Goal: Find specific page/section: Find specific page/section

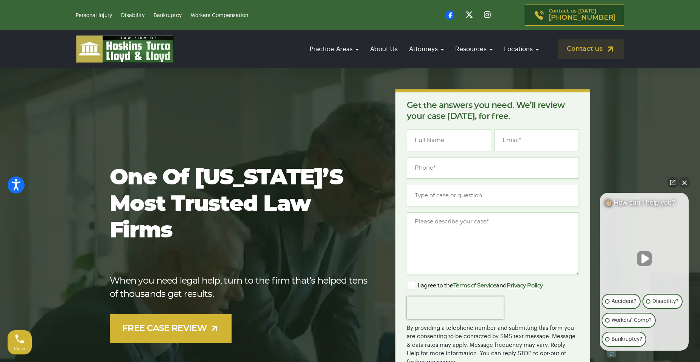
click at [199, 138] on div "One of Florida’s most trusted law firms When you need legal help, turn to the f…" at bounding box center [350, 253] width 490 height 328
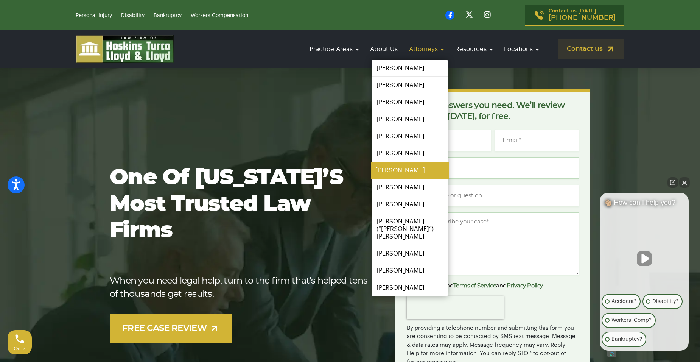
click at [389, 169] on link "[PERSON_NAME]" at bounding box center [410, 170] width 78 height 17
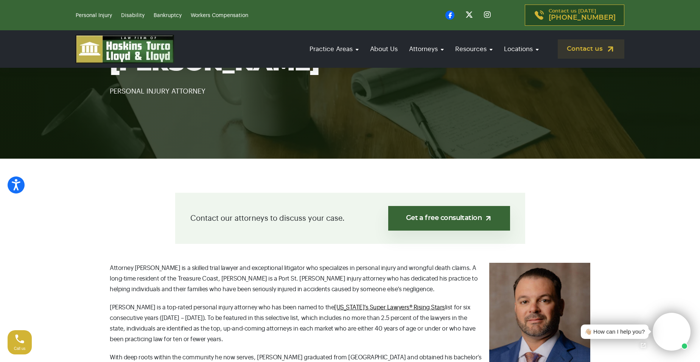
scroll to position [227, 0]
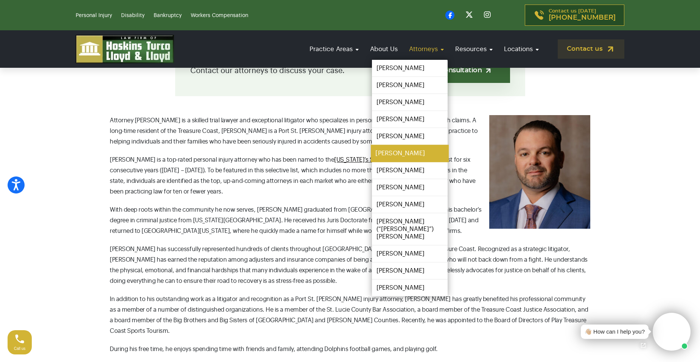
click at [394, 156] on link "[PERSON_NAME]" at bounding box center [410, 153] width 78 height 17
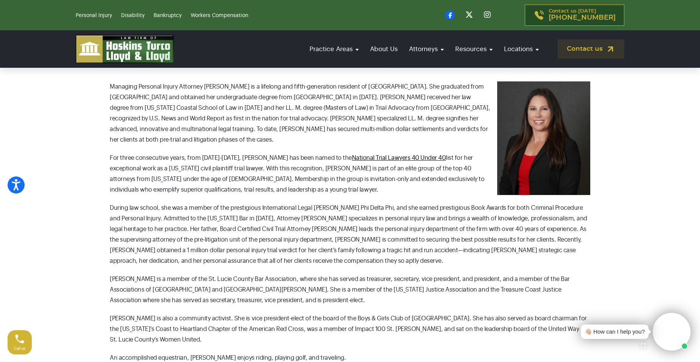
scroll to position [303, 0]
